Goal: Task Accomplishment & Management: Manage account settings

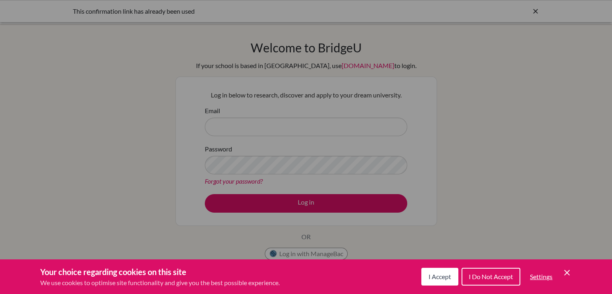
click at [290, 121] on div "Cookie Preferences" at bounding box center [306, 147] width 612 height 294
drag, startPoint x: 431, startPoint y: 277, endPoint x: 427, endPoint y: 277, distance: 4.4
click at [431, 277] on span "I Accept" at bounding box center [440, 277] width 23 height 8
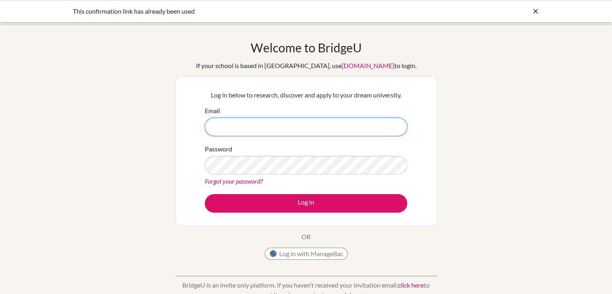
click at [300, 120] on input "Email" at bounding box center [306, 127] width 203 height 19
type input "[EMAIL_ADDRESS][DOMAIN_NAME]"
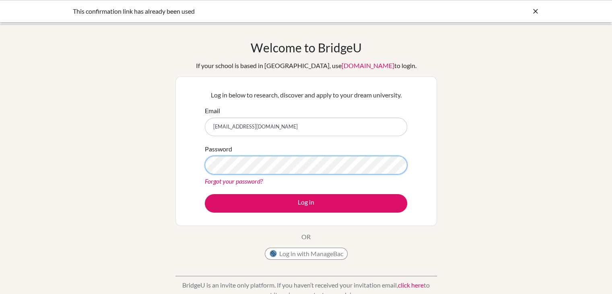
click at [205, 194] on button "Log in" at bounding box center [306, 203] width 203 height 19
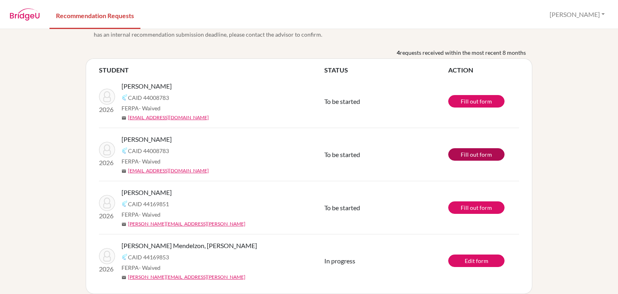
scroll to position [26, 0]
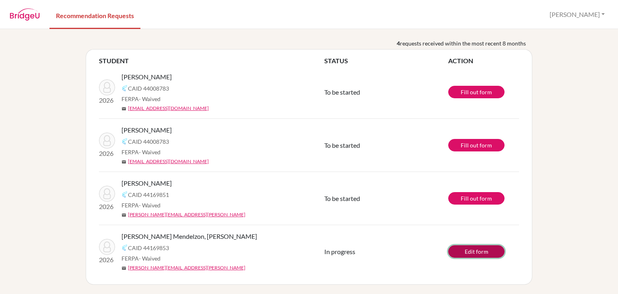
click at [474, 255] on link "Edit form" at bounding box center [476, 251] width 56 height 12
